Goal: Task Accomplishment & Management: Complete application form

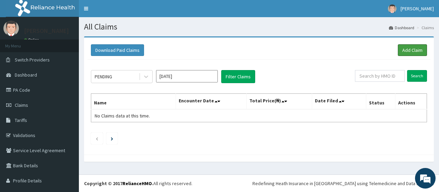
click at [398, 52] on link "Add Claim" at bounding box center [412, 50] width 29 height 12
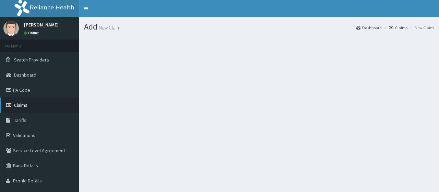
click at [36, 109] on link "Claims" at bounding box center [39, 104] width 79 height 15
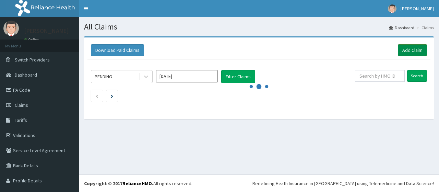
click at [398, 50] on link "Add Claim" at bounding box center [412, 50] width 29 height 12
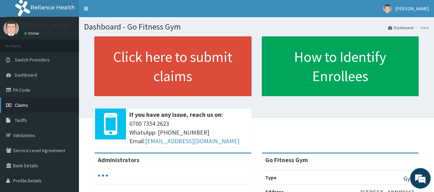
click at [32, 107] on link "Claims" at bounding box center [39, 104] width 79 height 15
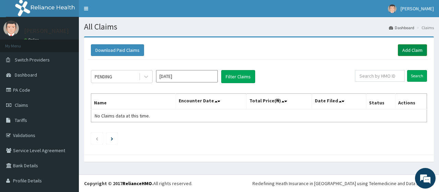
click at [414, 48] on link "Add Claim" at bounding box center [412, 50] width 29 height 12
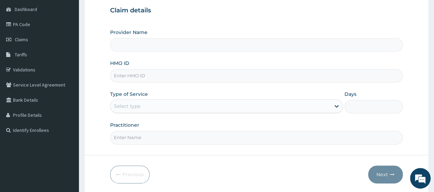
scroll to position [66, 0]
click at [148, 73] on input "HMO ID" at bounding box center [256, 75] width 293 height 13
type input "Go Fitness Gym"
type input "1"
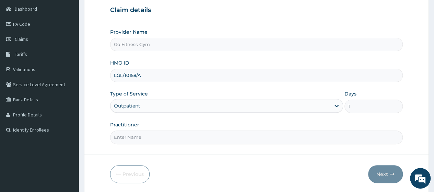
type input "LGL/10158/A"
click at [145, 138] on input "Practitioner" at bounding box center [256, 136] width 293 height 13
type input "Gofitness centre"
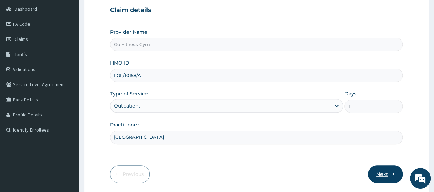
click at [377, 171] on button "Next" at bounding box center [385, 174] width 35 height 18
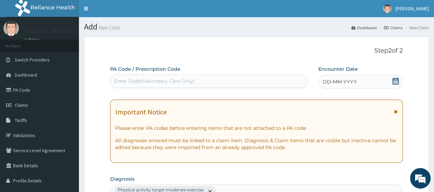
click at [154, 83] on div "Enter Code(Secondary Care Only)" at bounding box center [154, 80] width 81 height 7
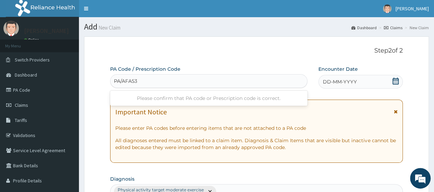
type input "PA/AFA53D"
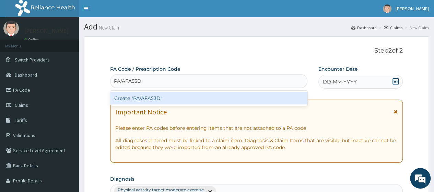
click at [145, 94] on div "Create "PA/AFA53D"" at bounding box center [208, 98] width 197 height 12
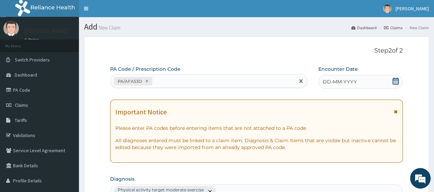
click at [396, 84] on span at bounding box center [395, 81] width 7 height 9
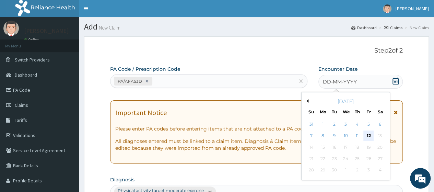
click at [370, 135] on div "12" at bounding box center [368, 136] width 10 height 10
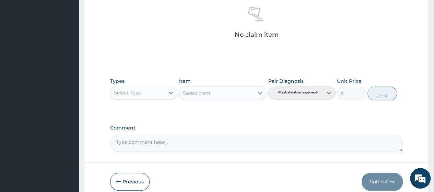
scroll to position [301, 0]
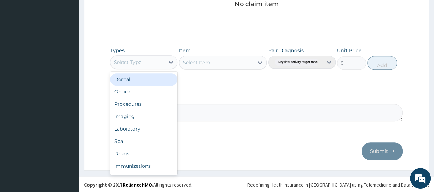
click at [140, 65] on div "Select Type" at bounding box center [137, 62] width 54 height 11
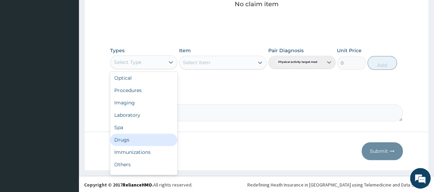
scroll to position [23, 0]
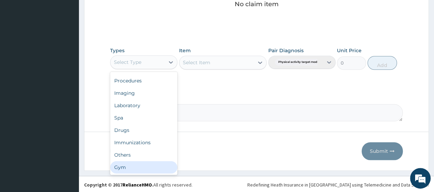
click at [150, 164] on div "Gym" at bounding box center [143, 167] width 67 height 12
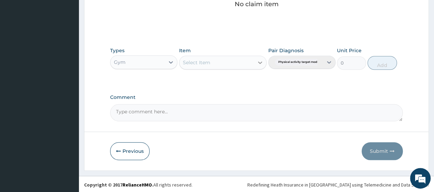
click at [256, 65] on div at bounding box center [260, 62] width 12 height 12
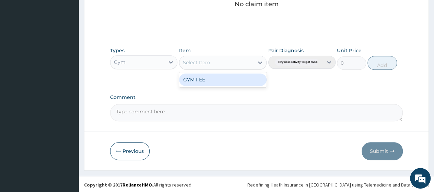
click at [225, 81] on div "GYM FEE" at bounding box center [223, 79] width 88 height 12
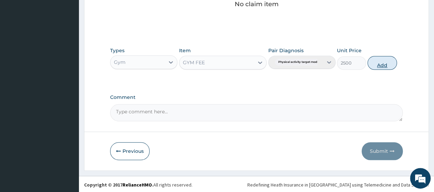
click at [385, 63] on button "Add" at bounding box center [381, 63] width 29 height 14
type input "0"
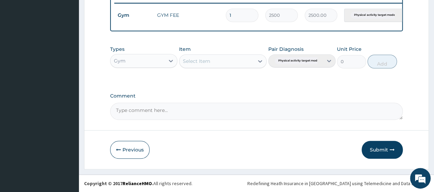
scroll to position [274, 0]
click at [379, 152] on button "Submit" at bounding box center [381, 150] width 41 height 18
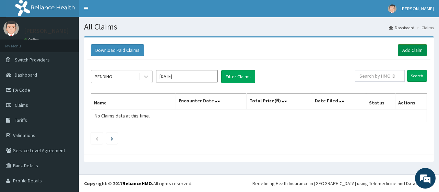
click at [403, 46] on link "Add Claim" at bounding box center [412, 50] width 29 height 12
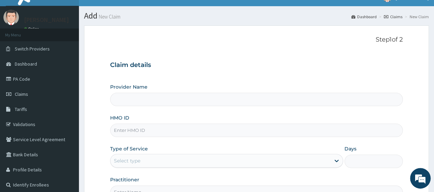
scroll to position [13, 0]
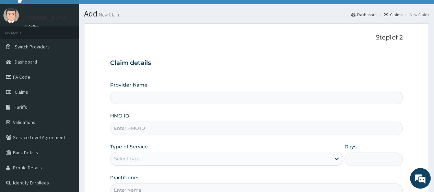
type input "Go Fitness Gym"
type input "1"
click at [151, 132] on input "HMO ID" at bounding box center [256, 127] width 293 height 13
type input "LLD/10152/"
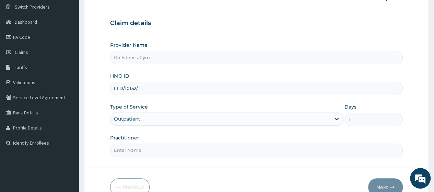
scroll to position [69, 0]
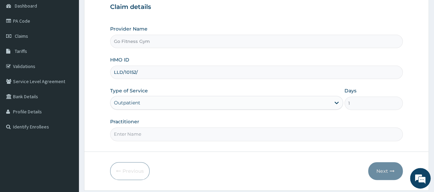
click at [158, 135] on input "Practitioner" at bounding box center [256, 133] width 293 height 13
type input "[GEOGRAPHIC_DATA]"
click at [143, 73] on input "LLD/10152/" at bounding box center [256, 71] width 293 height 13
type input "LLD/10152/A"
click at [375, 168] on button "Next" at bounding box center [385, 171] width 35 height 18
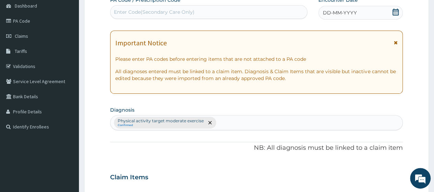
scroll to position [0, 0]
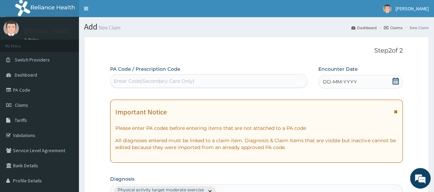
click at [150, 78] on div "Enter Code(Secondary Care Only)" at bounding box center [154, 80] width 81 height 7
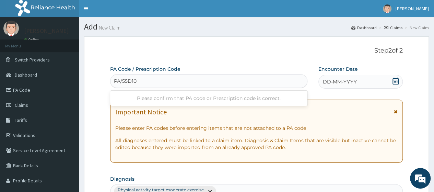
type input "PA/55D10A"
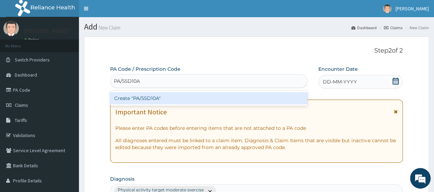
click at [164, 98] on div "Create "PA/55D10A"" at bounding box center [208, 98] width 197 height 12
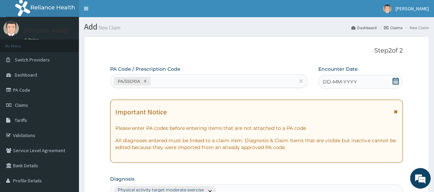
click at [394, 80] on icon at bounding box center [395, 80] width 7 height 7
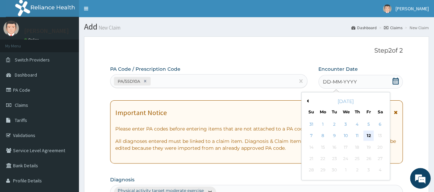
click at [368, 136] on div "12" at bounding box center [368, 136] width 10 height 10
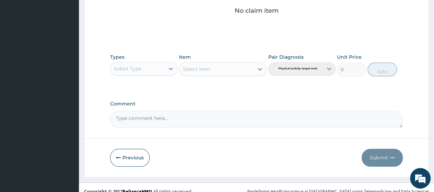
scroll to position [301, 0]
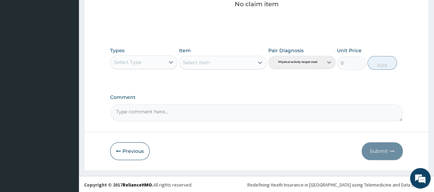
click at [151, 57] on div "Select Type" at bounding box center [137, 62] width 54 height 11
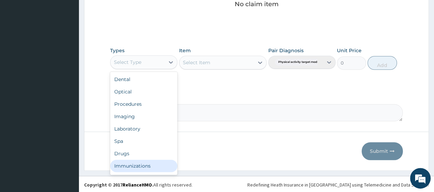
scroll to position [23, 0]
click at [129, 164] on div "Gym" at bounding box center [143, 167] width 67 height 12
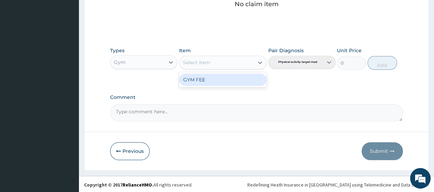
click at [242, 63] on div "Select Item" at bounding box center [216, 62] width 75 height 11
click at [239, 79] on div "GYM FEE" at bounding box center [223, 79] width 88 height 12
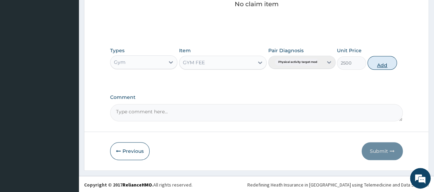
click at [387, 61] on button "Add" at bounding box center [381, 63] width 29 height 14
type input "0"
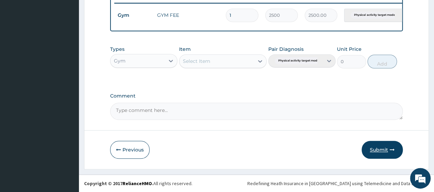
click at [372, 146] on button "Submit" at bounding box center [381, 150] width 41 height 18
